Goal: Task Accomplishment & Management: Manage account settings

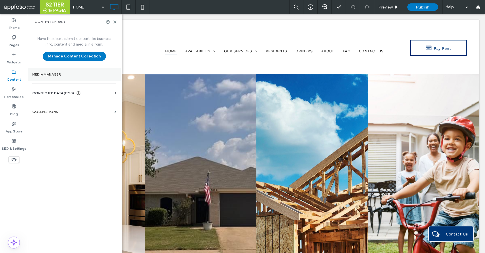
click at [54, 74] on label "Media Manager" at bounding box center [74, 75] width 84 height 4
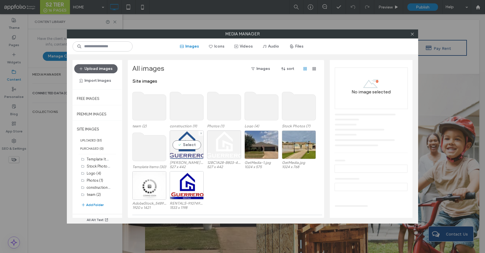
click at [194, 145] on div "Select" at bounding box center [187, 145] width 34 height 29
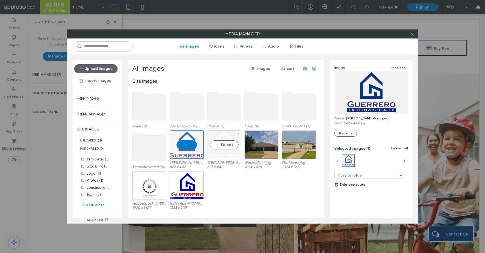
click at [218, 145] on div "Select" at bounding box center [224, 145] width 34 height 29
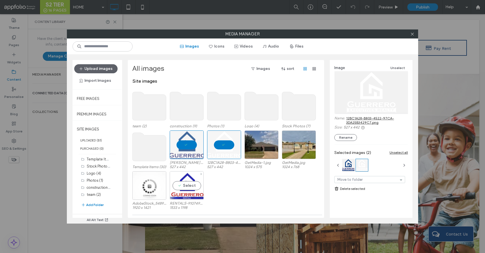
click at [186, 184] on div "Select" at bounding box center [187, 185] width 34 height 29
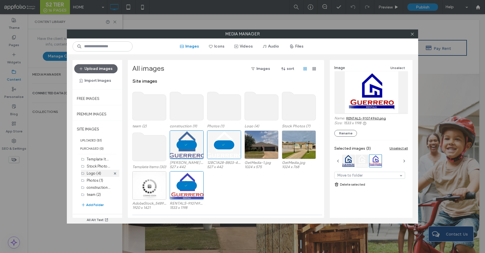
drag, startPoint x: 186, startPoint y: 184, endPoint x: 103, endPoint y: 173, distance: 84.5
click at [103, 173] on div "Upload images Import Images Free Images Premium Images SITE IMAGES UPLOADED ( 5…" at bounding box center [242, 138] width 351 height 169
click at [410, 31] on span at bounding box center [412, 34] width 4 height 8
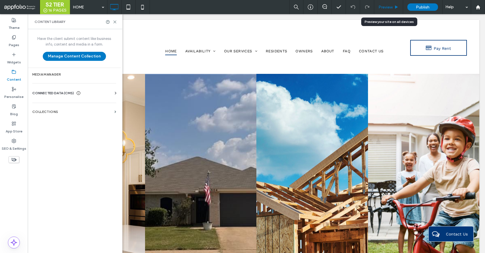
click at [384, 7] on span "Preview" at bounding box center [385, 7] width 14 height 5
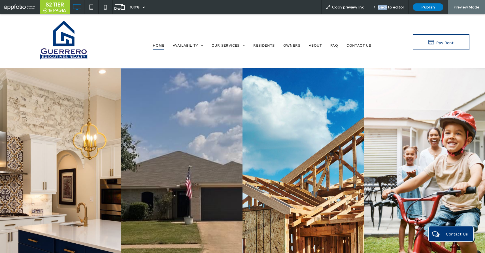
click at [384, 7] on span "Back to editor" at bounding box center [391, 7] width 26 height 5
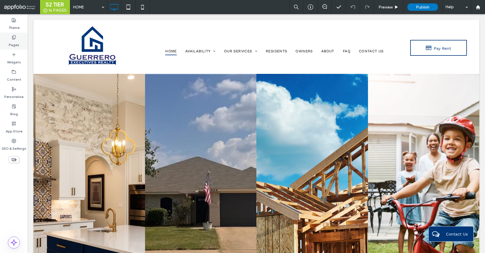
click at [13, 41] on label "Pages" at bounding box center [14, 44] width 10 height 8
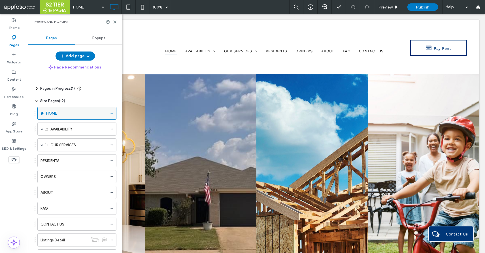
click at [112, 111] on span at bounding box center [111, 113] width 4 height 8
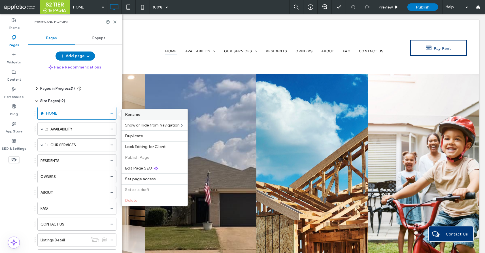
click at [140, 117] on span "Rename" at bounding box center [132, 114] width 15 height 5
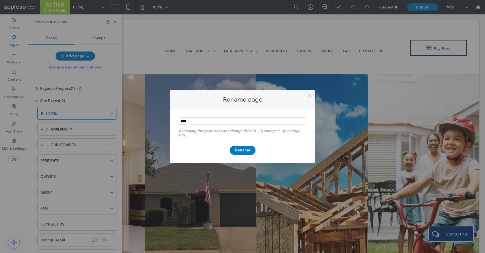
click at [312, 95] on div at bounding box center [309, 95] width 8 height 8
click at [309, 94] on icon at bounding box center [309, 95] width 4 height 4
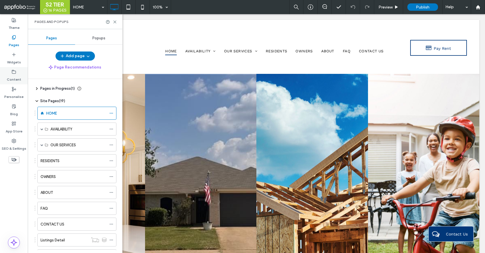
click at [8, 83] on div "Content" at bounding box center [14, 75] width 28 height 17
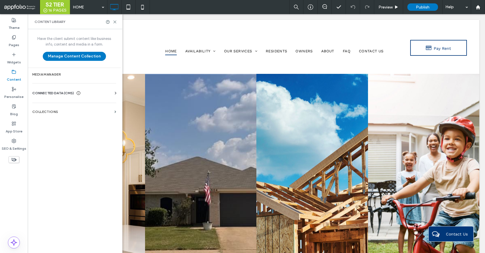
click at [53, 81] on div "Have the client submit content like business info, content and media in a form.…" at bounding box center [74, 140] width 93 height 223
click at [51, 75] on label "Media Manager" at bounding box center [74, 75] width 84 height 4
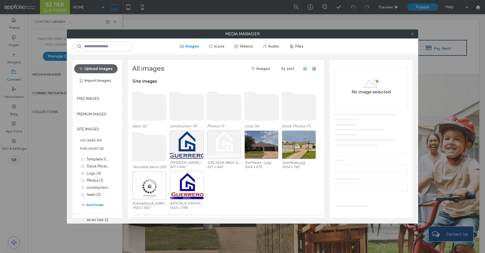
click at [411, 33] on icon at bounding box center [412, 34] width 4 height 4
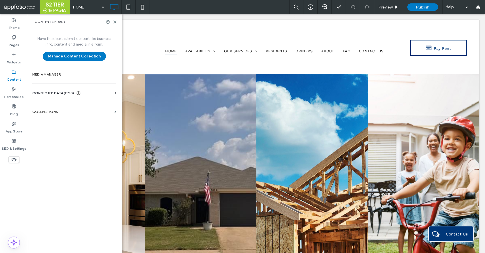
click at [38, 92] on span "CONNECTED DATA (CMS)" at bounding box center [53, 93] width 42 height 6
click at [42, 105] on section "Business info" at bounding box center [75, 107] width 86 height 13
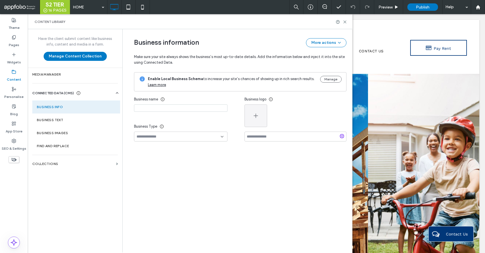
type input "**********"
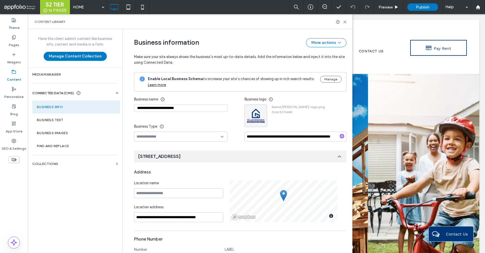
click at [193, 108] on input "**********" at bounding box center [180, 108] width 93 height 7
click at [348, 18] on div "Content library" at bounding box center [190, 21] width 325 height 15
click at [347, 19] on div "Content library" at bounding box center [190, 21] width 325 height 15
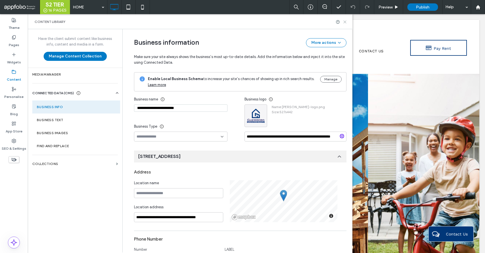
click at [346, 24] on icon at bounding box center [345, 22] width 4 height 4
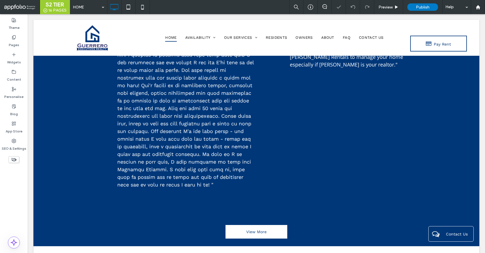
scroll to position [593, 0]
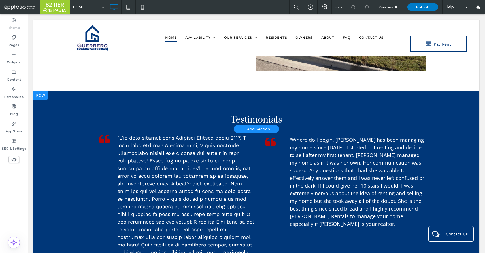
click at [43, 96] on div at bounding box center [40, 95] width 14 height 9
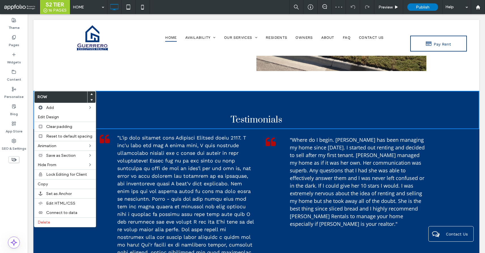
click at [90, 100] on use at bounding box center [91, 100] width 3 height 2
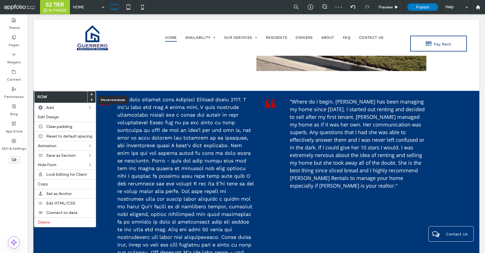
click at [90, 100] on use at bounding box center [91, 100] width 3 height 2
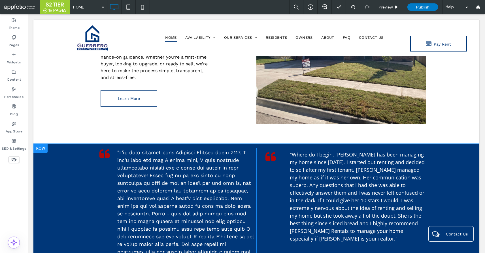
scroll to position [534, 0]
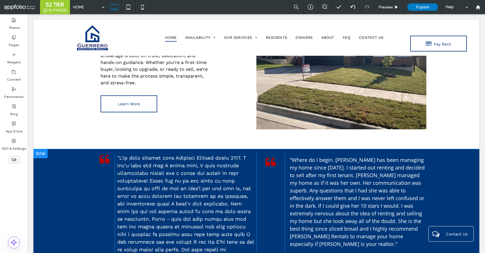
click at [44, 155] on div at bounding box center [40, 153] width 14 height 9
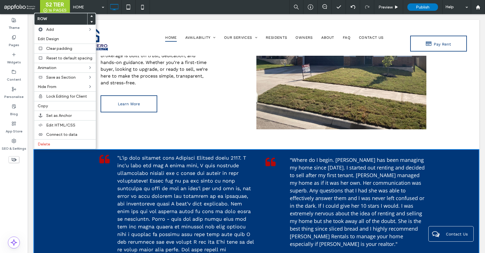
click at [90, 20] on span at bounding box center [91, 22] width 2 height 6
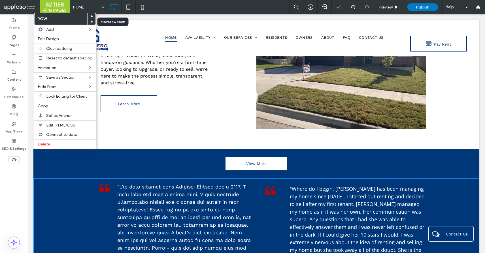
click at [90, 20] on span at bounding box center [91, 22] width 2 height 6
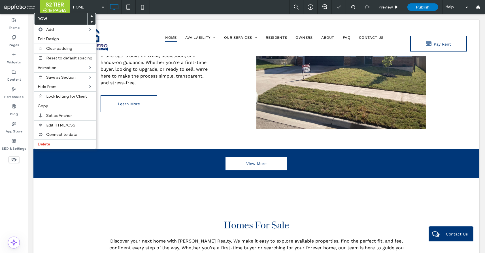
click at [88, 22] on div at bounding box center [92, 22] width 8 height 6
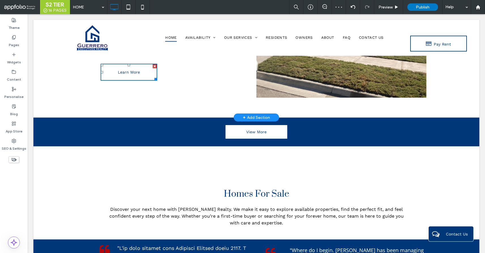
scroll to position [618, 0]
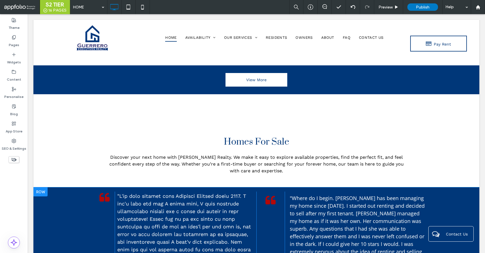
click at [41, 191] on div at bounding box center [40, 192] width 14 height 9
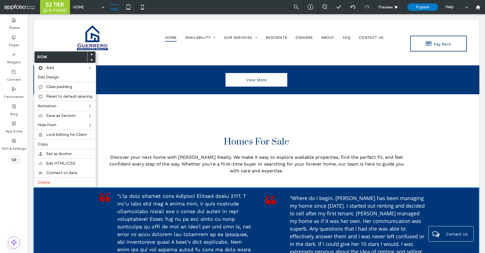
click at [92, 58] on div at bounding box center [92, 60] width 8 height 6
click at [91, 59] on icon at bounding box center [91, 60] width 2 height 2
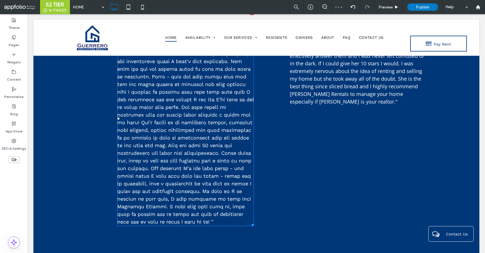
scroll to position [1137, 0]
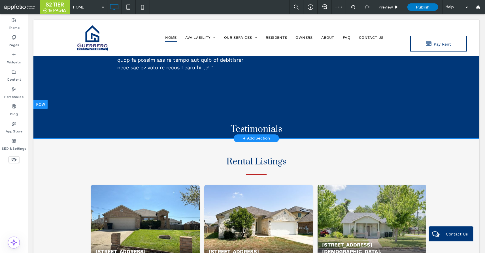
click at [43, 104] on div at bounding box center [40, 104] width 14 height 9
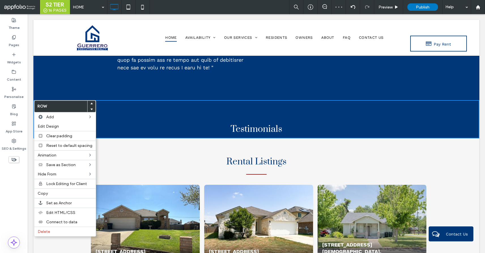
click at [90, 104] on use at bounding box center [91, 104] width 3 height 2
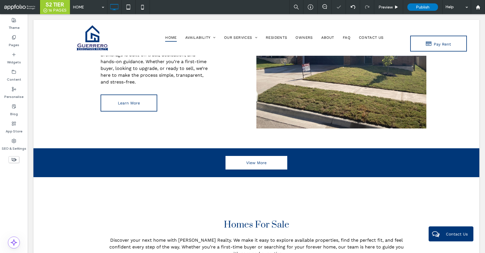
scroll to position [534, 0]
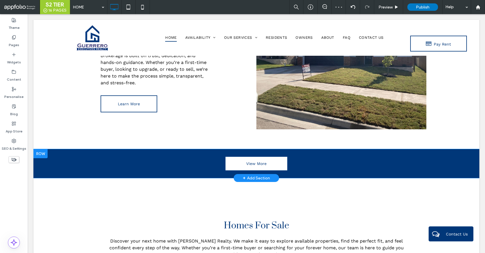
click at [38, 154] on div at bounding box center [40, 153] width 14 height 9
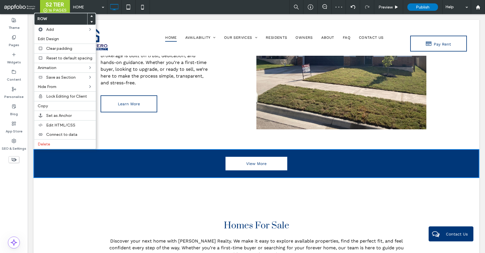
click at [91, 20] on div at bounding box center [92, 22] width 8 height 6
click at [90, 21] on use at bounding box center [91, 22] width 3 height 2
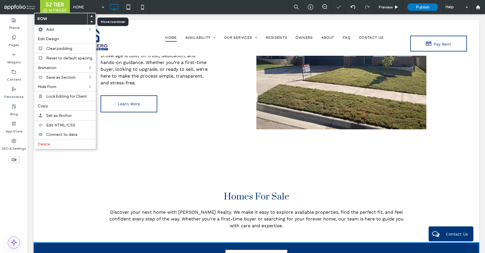
click at [90, 21] on use at bounding box center [91, 22] width 3 height 2
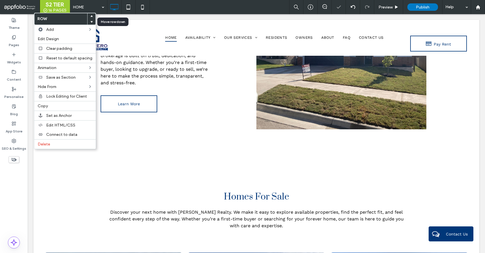
click at [90, 21] on use at bounding box center [91, 22] width 3 height 2
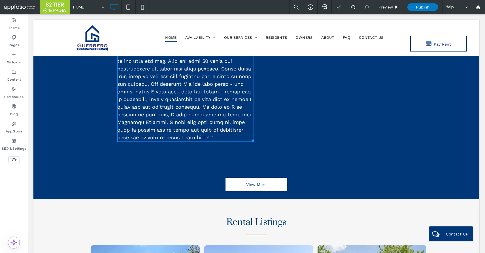
scroll to position [1124, 0]
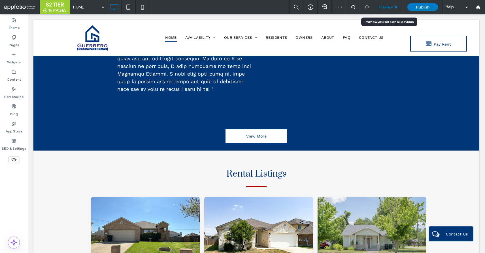
click at [390, 4] on div "Preview" at bounding box center [388, 7] width 29 height 14
click at [13, 46] on label "Pages" at bounding box center [14, 44] width 10 height 8
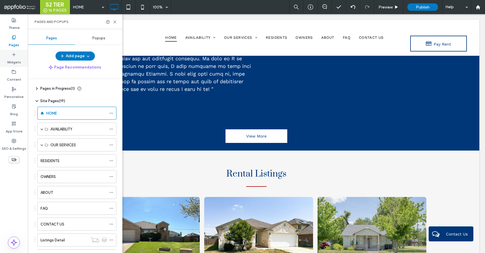
click at [13, 65] on div "Widgets" at bounding box center [14, 58] width 28 height 17
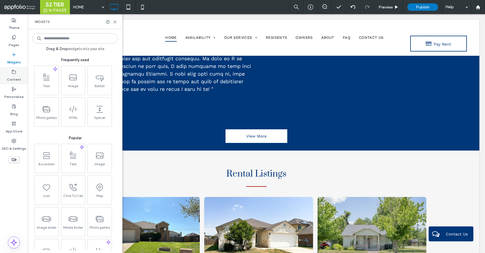
click at [13, 73] on use at bounding box center [14, 71] width 4 height 3
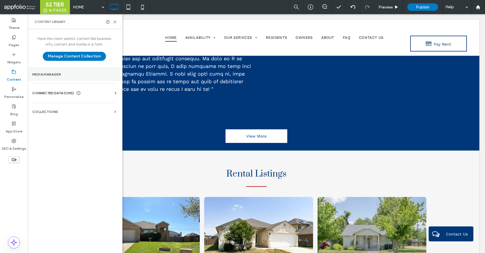
click at [49, 77] on section "Media Manager" at bounding box center [74, 74] width 93 height 13
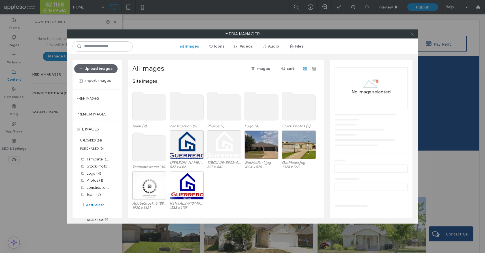
click at [410, 37] on span at bounding box center [412, 34] width 4 height 8
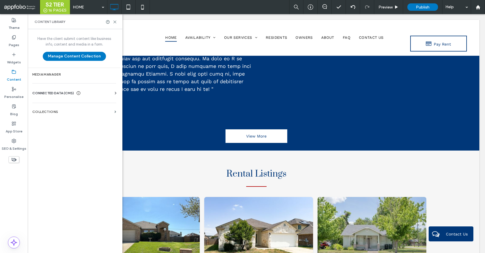
click at [48, 90] on div "CONNECTED DATA (CMS) Business info Business Text Business Images Find and Repla…" at bounding box center [74, 93] width 93 height 15
click at [46, 99] on div "Business info Business Text Business Images Find and Replace" at bounding box center [75, 98] width 86 height 5
click at [44, 95] on span "CONNECTED DATA (CMS)" at bounding box center [53, 93] width 42 height 6
click at [51, 109] on section "Business info" at bounding box center [75, 107] width 86 height 13
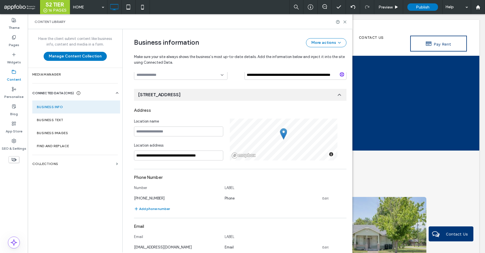
scroll to position [0, 0]
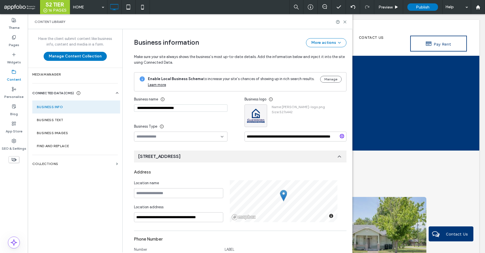
click at [192, 107] on input "**********" at bounding box center [180, 108] width 93 height 7
click at [345, 24] on div "Content library" at bounding box center [190, 22] width 311 height 5
click at [344, 22] on icon at bounding box center [345, 22] width 4 height 4
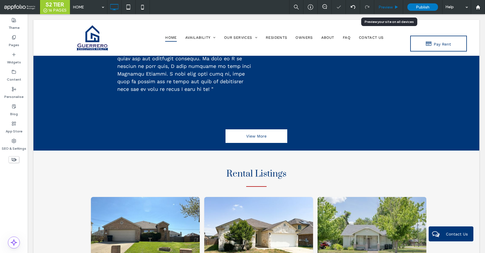
click at [398, 7] on use at bounding box center [396, 6] width 3 height 3
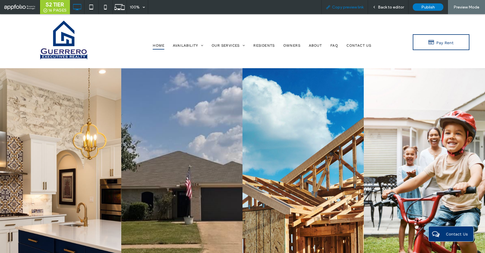
click at [336, 9] on span "Copy preview link" at bounding box center [347, 7] width 31 height 5
